Goal: Information Seeking & Learning: Learn about a topic

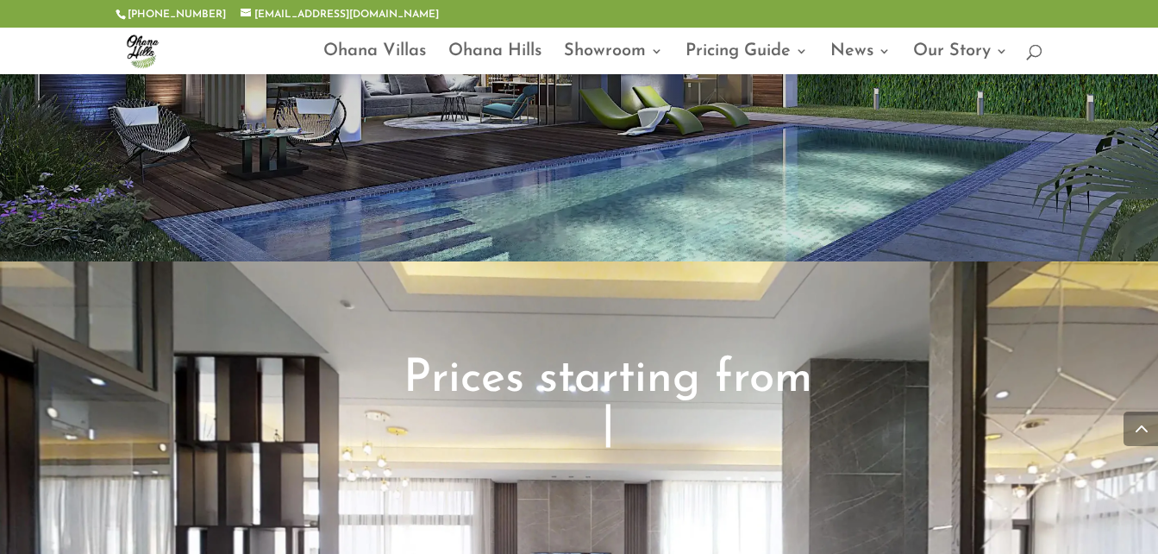
scroll to position [2807, 0]
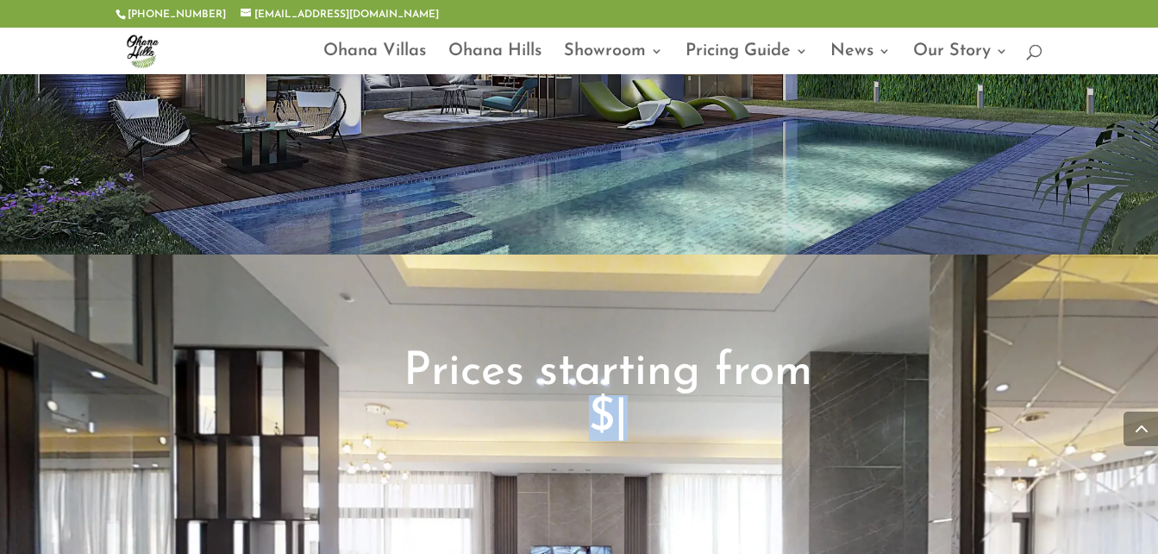
drag, startPoint x: 520, startPoint y: 320, endPoint x: 705, endPoint y: 313, distance: 185.6
click at [705, 349] on h2 "Prices starting from $390,000 $490,000 $590,000 $ |" at bounding box center [608, 399] width 409 height 100
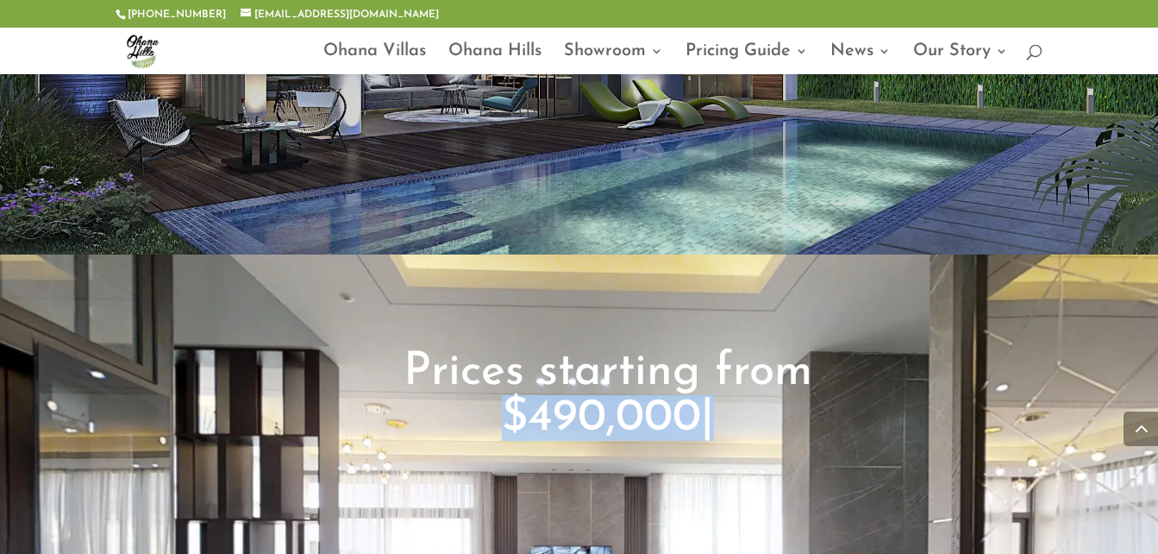
drag, startPoint x: 705, startPoint y: 313, endPoint x: 610, endPoint y: 310, distance: 95.8
click at [610, 395] on span "$490,000" at bounding box center [601, 418] width 199 height 46
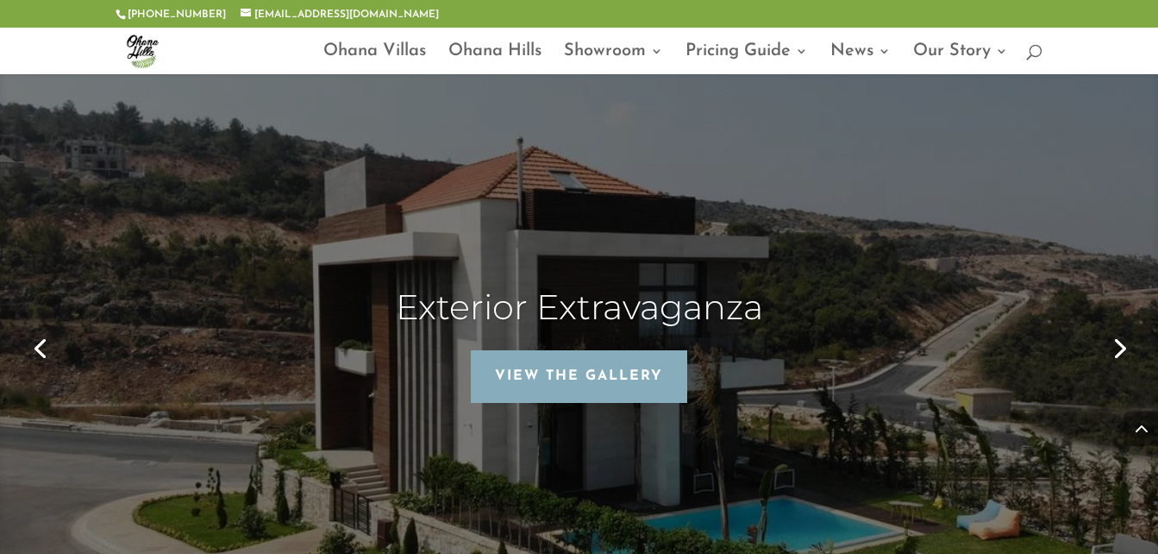
scroll to position [4411, 0]
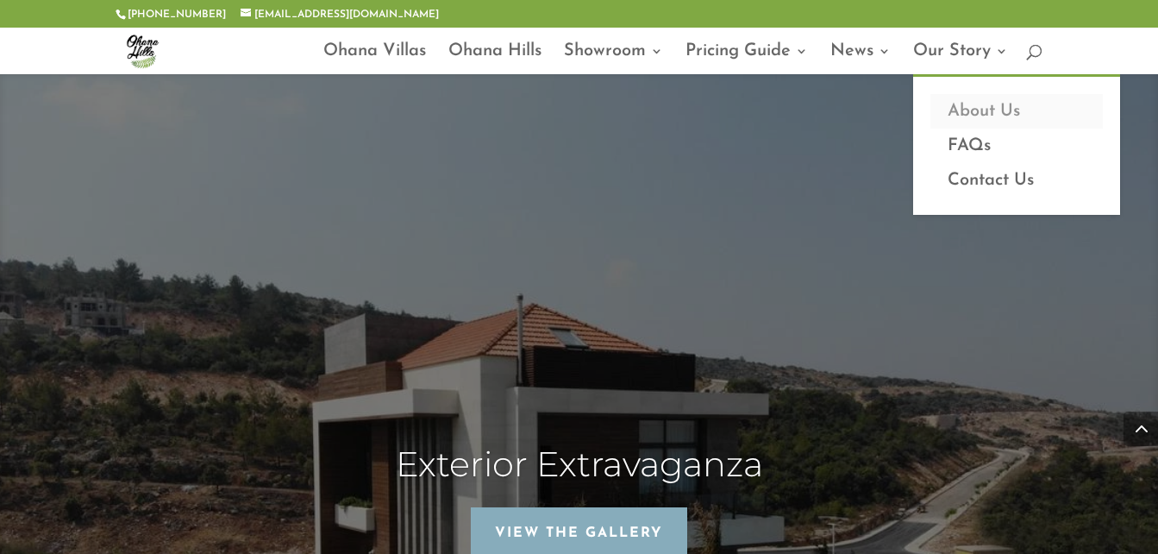
click at [978, 110] on link "About Us" at bounding box center [1017, 111] width 172 height 34
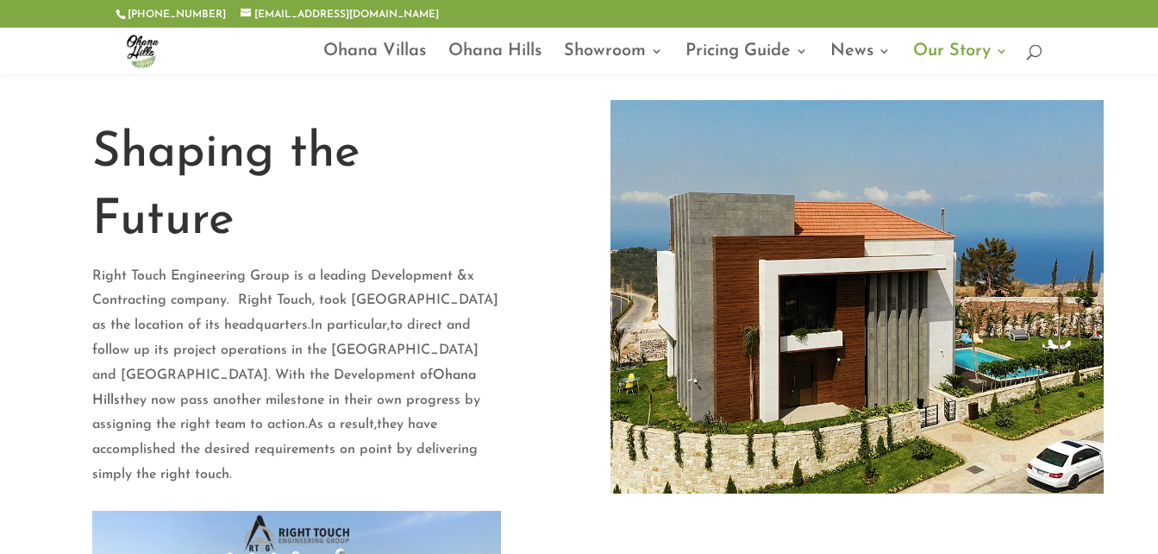
scroll to position [86, 0]
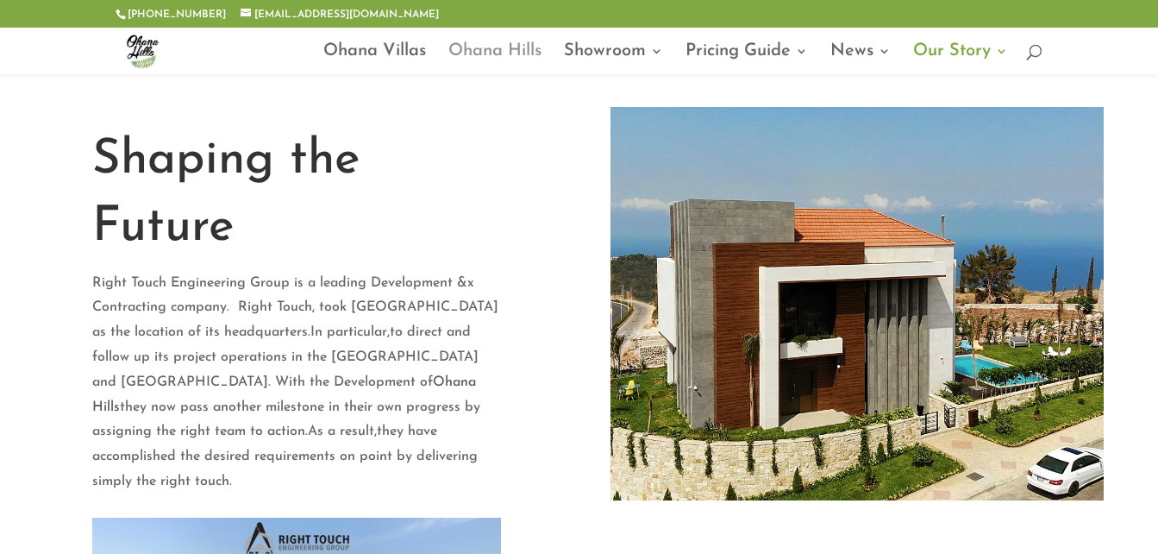
click at [517, 55] on link "Ohana Hills" at bounding box center [494, 59] width 93 height 29
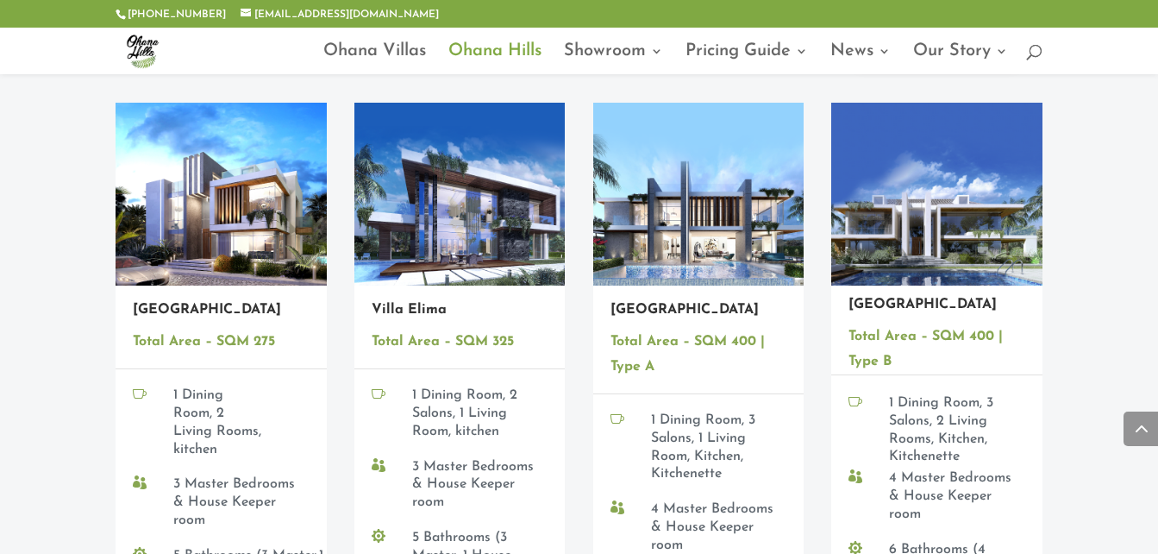
scroll to position [2070, 0]
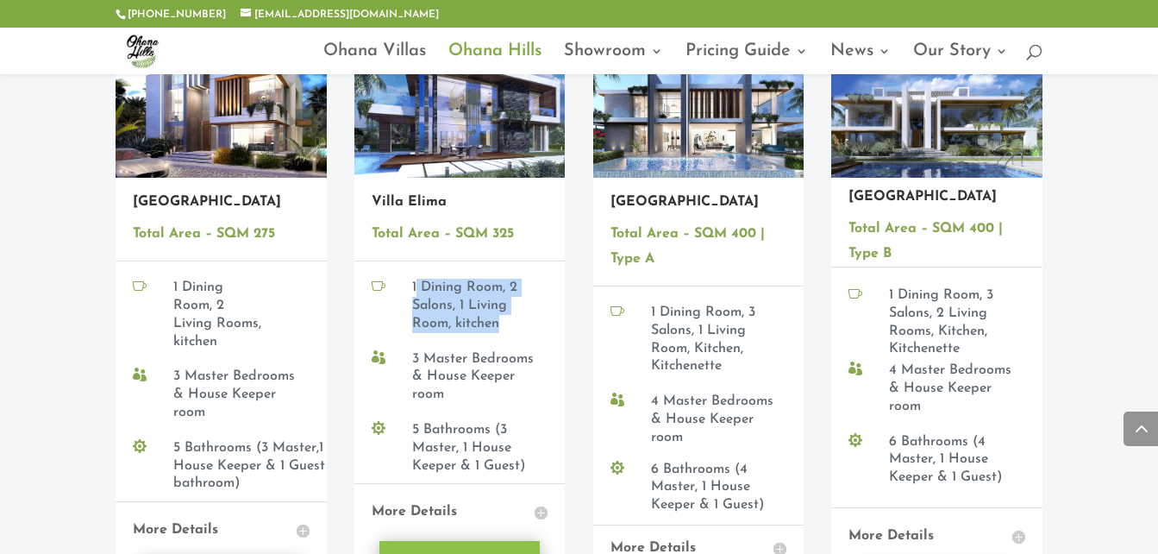
drag, startPoint x: 415, startPoint y: 246, endPoint x: 517, endPoint y: 292, distance: 111.9
click at [517, 292] on h4 "1 Dining Room, 2 Salons, 1 Living Room, kitchen" at bounding box center [467, 310] width 110 height 62
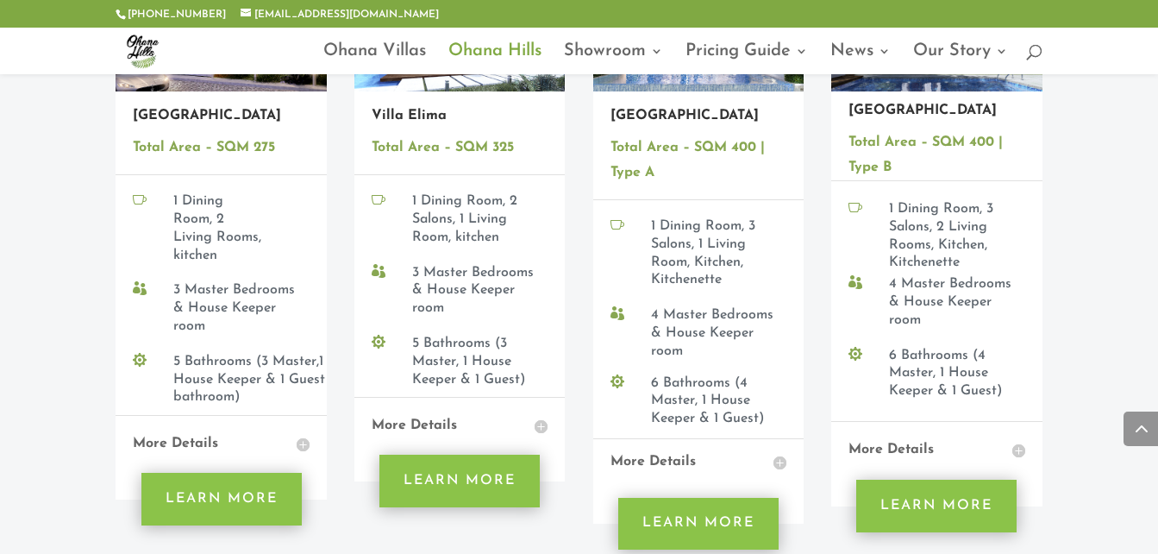
click at [541, 415] on h4 "More Details" at bounding box center [460, 426] width 176 height 22
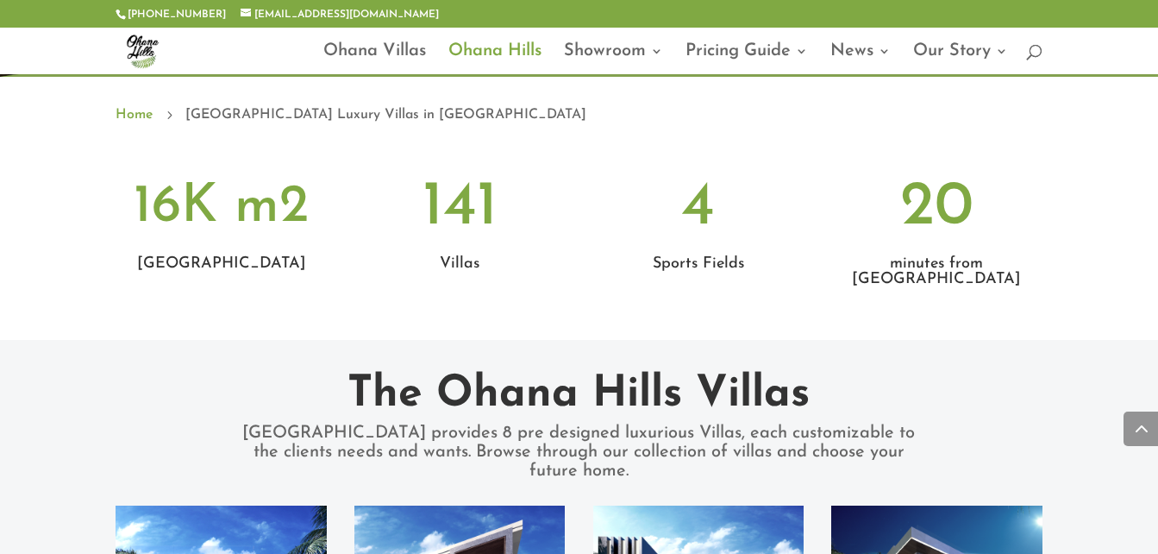
scroll to position [690, 0]
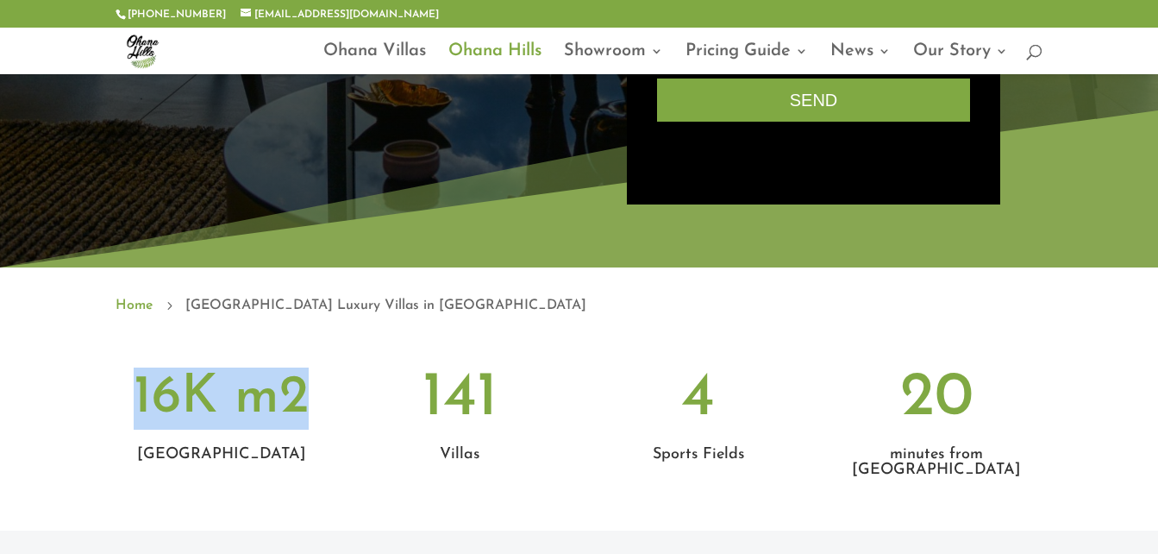
drag, startPoint x: 135, startPoint y: 393, endPoint x: 308, endPoint y: 397, distance: 173.4
click at [308, 397] on span "16K m2" at bounding box center [221, 398] width 175 height 54
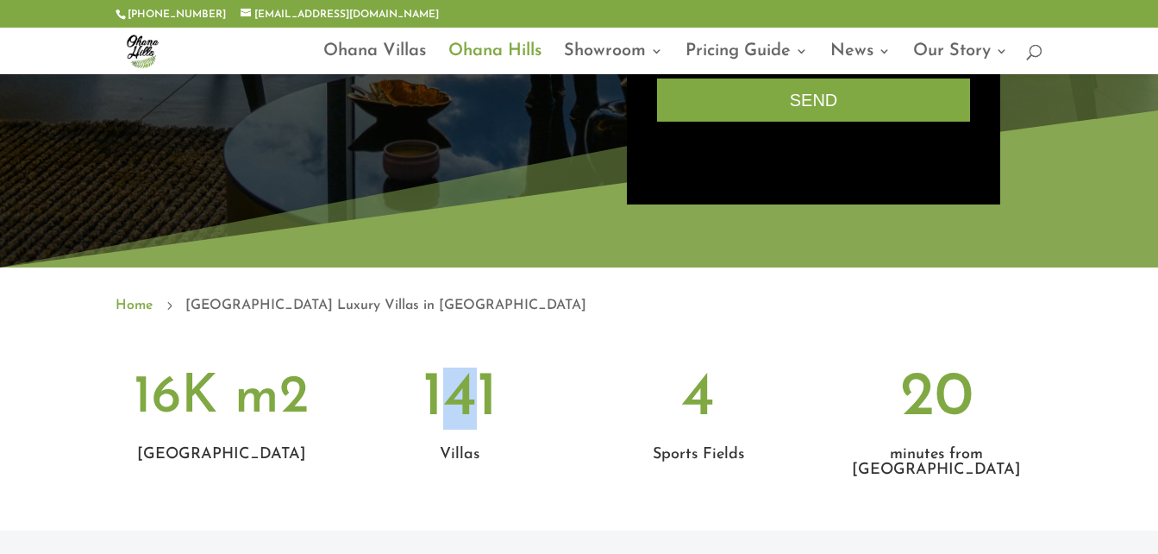
drag, startPoint x: 308, startPoint y: 397, endPoint x: 480, endPoint y: 389, distance: 171.8
click at [480, 389] on span "141" at bounding box center [460, 398] width 75 height 62
drag, startPoint x: 480, startPoint y: 389, endPoint x: 422, endPoint y: 389, distance: 57.8
click at [422, 389] on p "141" at bounding box center [459, 398] width 210 height 62
drag, startPoint x: 426, startPoint y: 389, endPoint x: 529, endPoint y: 388, distance: 102.6
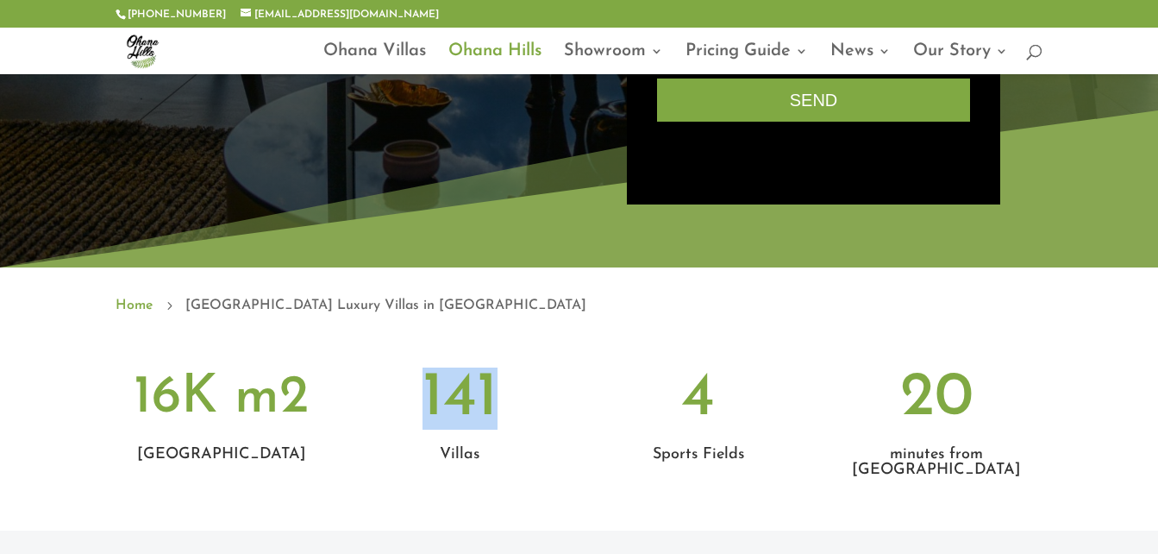
click at [529, 388] on p "141" at bounding box center [459, 398] width 210 height 62
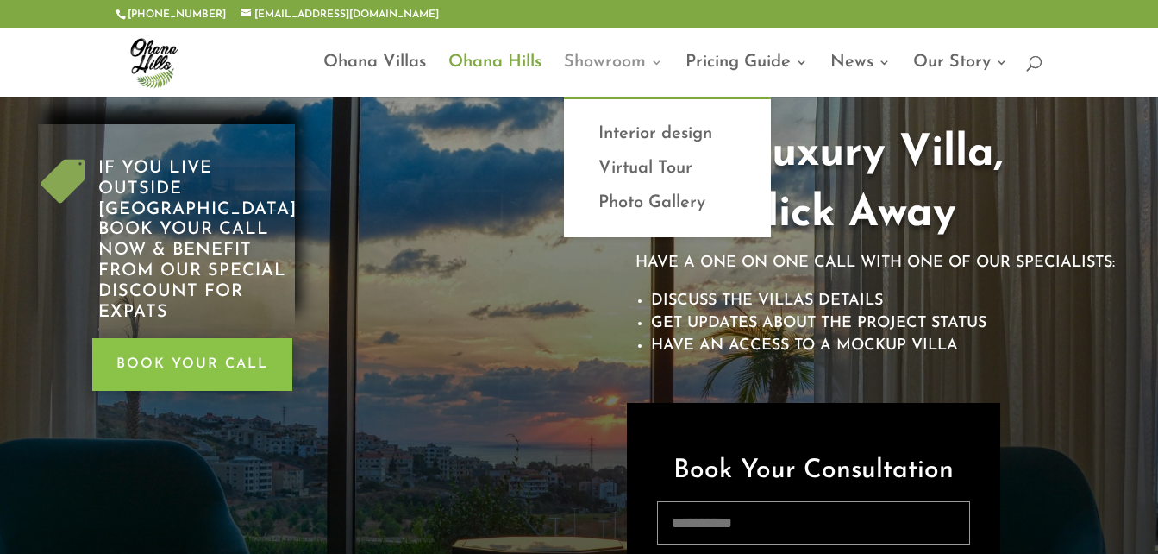
scroll to position [0, 0]
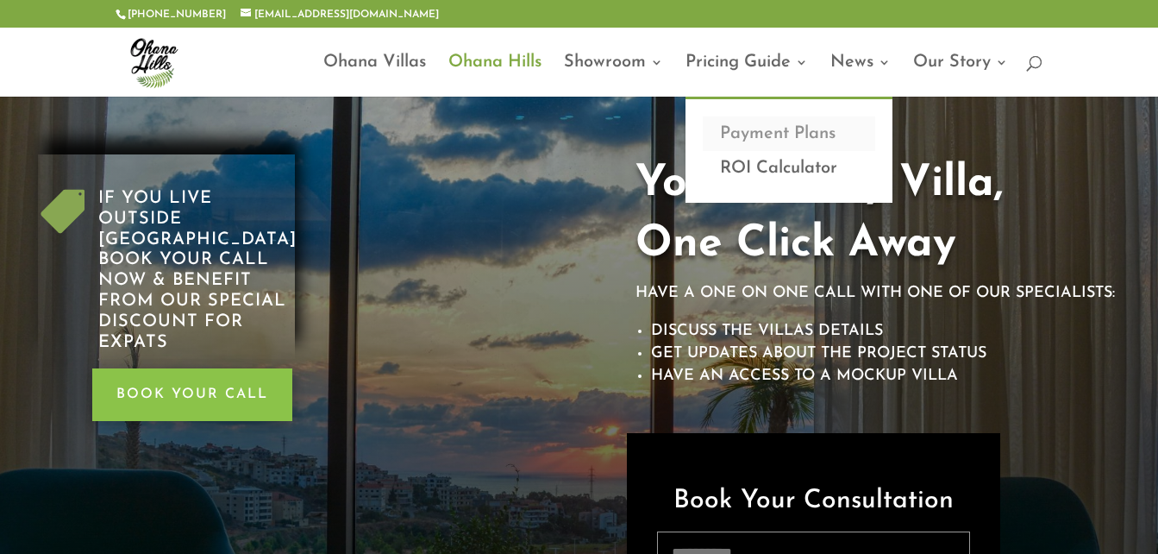
click at [756, 131] on link "Payment Plans" at bounding box center [789, 133] width 172 height 34
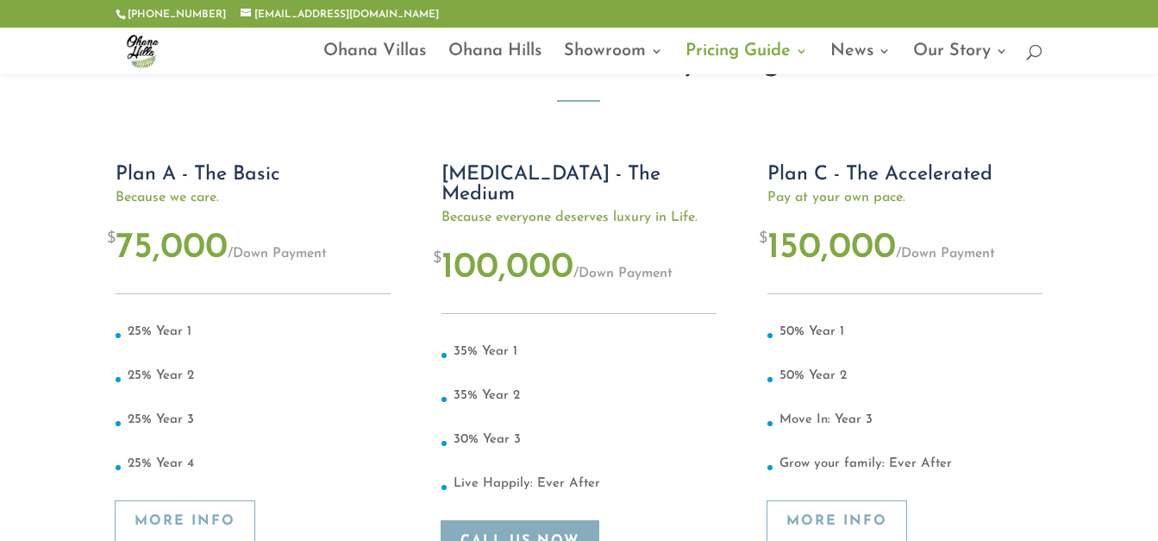
scroll to position [259, 0]
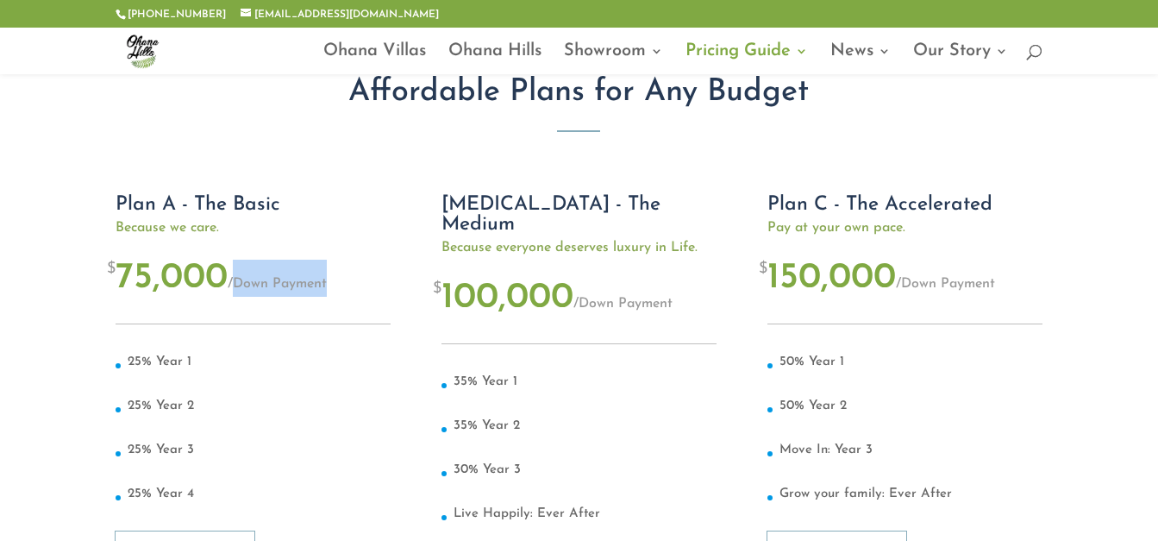
drag, startPoint x: 237, startPoint y: 288, endPoint x: 364, endPoint y: 273, distance: 127.7
click at [364, 273] on div "$ 75,000 / Down Payment" at bounding box center [253, 284] width 275 height 78
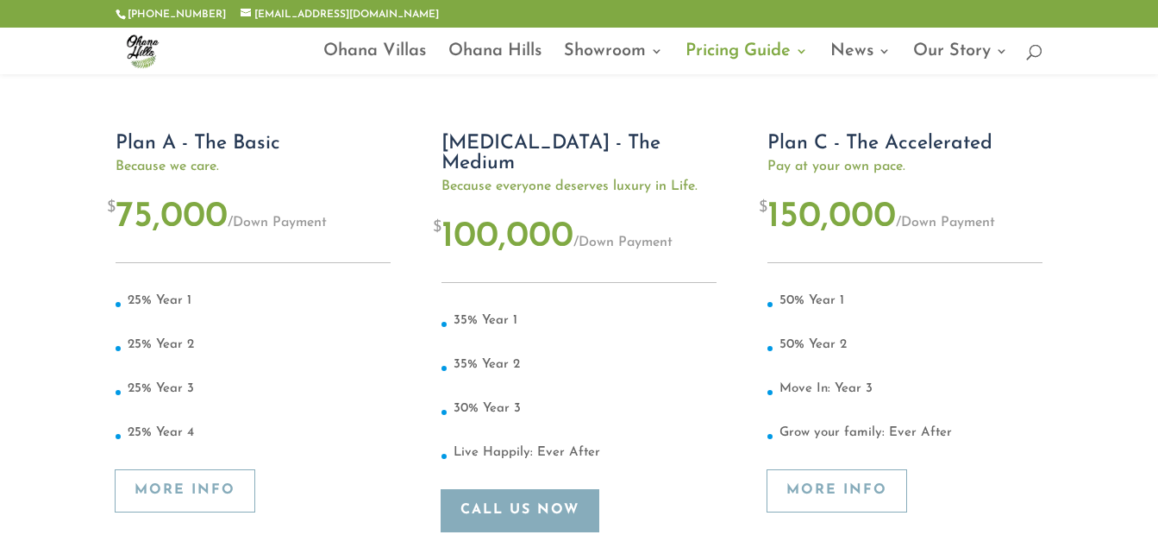
scroll to position [345, 0]
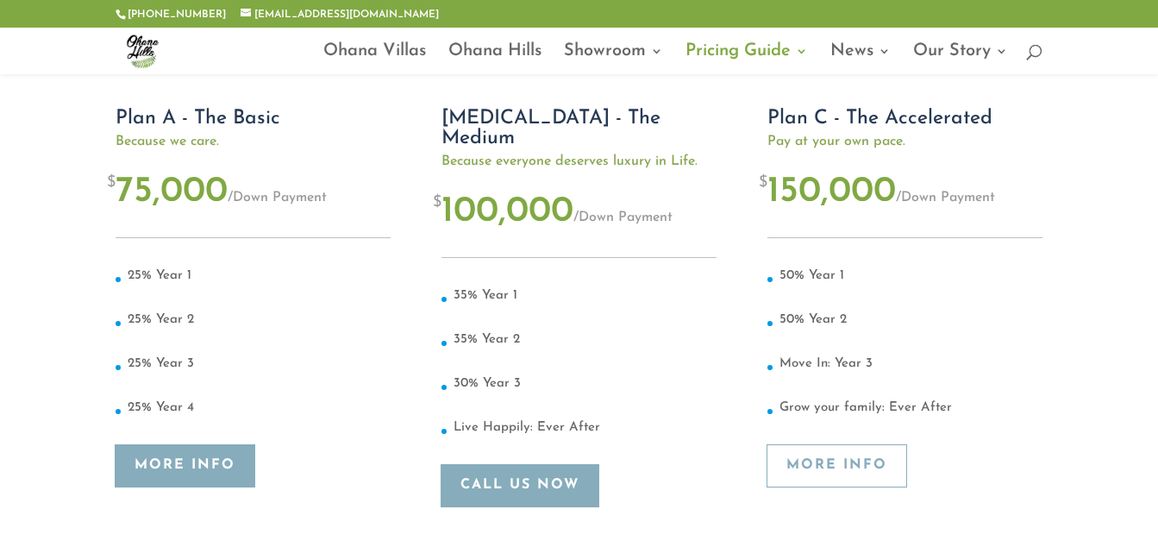
click at [205, 479] on link "More Info" at bounding box center [185, 466] width 139 height 42
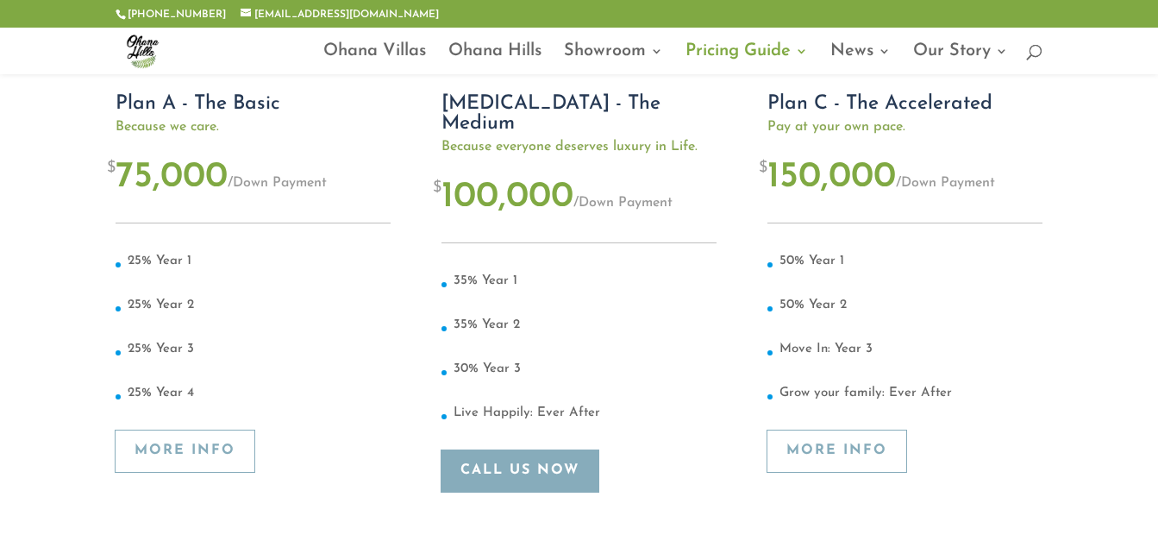
scroll to position [604, 0]
